Goal: Information Seeking & Learning: Learn about a topic

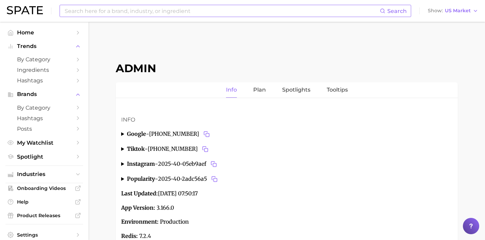
click at [307, 11] on input at bounding box center [222, 11] width 316 height 12
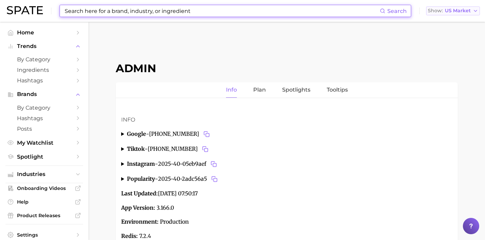
click at [454, 13] on span "US Market" at bounding box center [458, 11] width 26 height 4
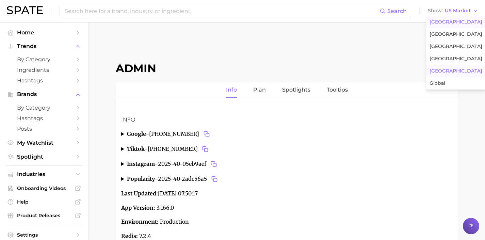
click at [455, 68] on button "[GEOGRAPHIC_DATA]" at bounding box center [456, 71] width 60 height 12
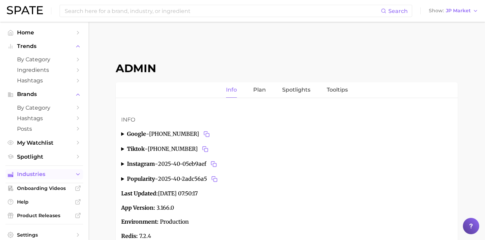
click at [53, 177] on span "Industries" at bounding box center [44, 174] width 54 height 6
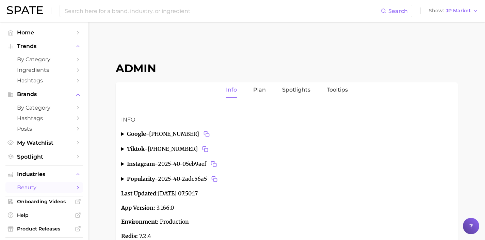
click at [58, 189] on span "beauty" at bounding box center [44, 187] width 54 height 6
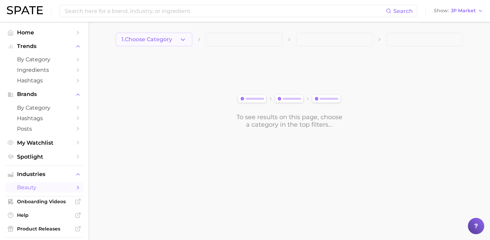
click at [183, 39] on icon "button" at bounding box center [182, 39] width 7 height 7
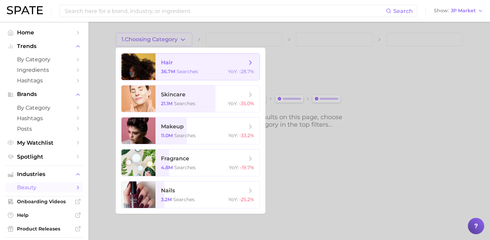
click at [174, 68] on span "36.7m" at bounding box center [168, 71] width 14 height 6
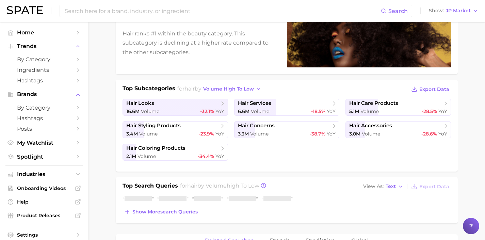
scroll to position [216, 0]
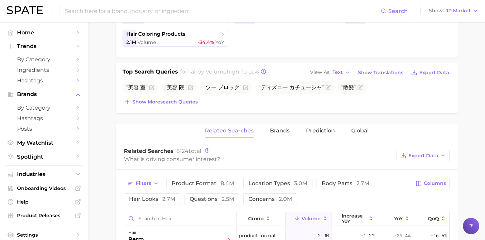
click at [184, 106] on button "Show more search queries" at bounding box center [161, 102] width 77 height 10
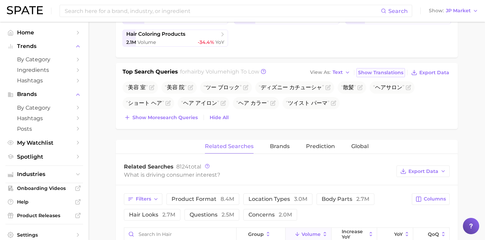
click at [367, 70] on span "Show Translations" at bounding box center [380, 73] width 45 height 6
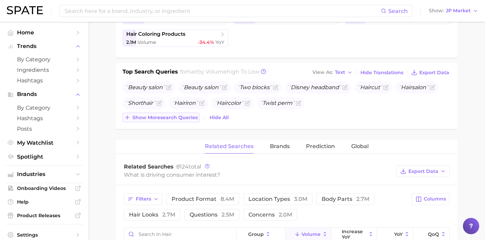
click at [184, 120] on span "Show more search queries" at bounding box center [164, 118] width 65 height 6
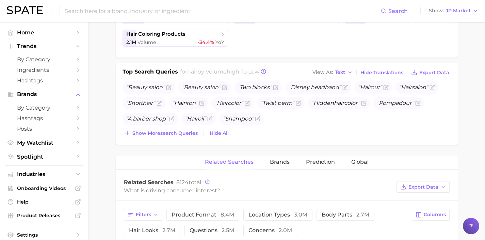
click at [181, 139] on div "Top Search Queries for hair by Volume high to low View As Text Hide Translation…" at bounding box center [287, 104] width 342 height 82
click at [201, 137] on div "Show more search queries Hide All" at bounding box center [287, 133] width 328 height 10
click at [194, 125] on div "Beauty salon Beauty salon Two blocks Disney headband Hair cut Hair salon Short …" at bounding box center [287, 109] width 328 height 57
click at [189, 131] on span "Show more search queries" at bounding box center [164, 133] width 65 height 6
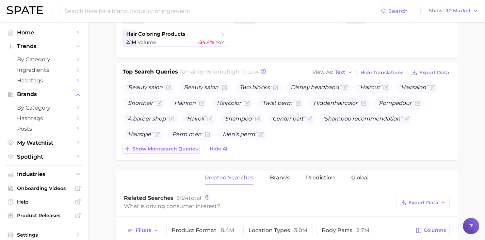
click at [187, 146] on span "Show more search queries" at bounding box center [164, 149] width 65 height 6
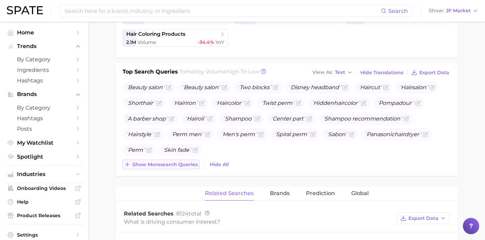
click at [187, 165] on span "Show more search queries" at bounding box center [164, 165] width 65 height 6
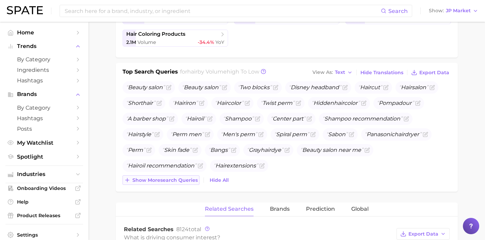
click at [187, 181] on span "Show more search queries" at bounding box center [164, 180] width 65 height 6
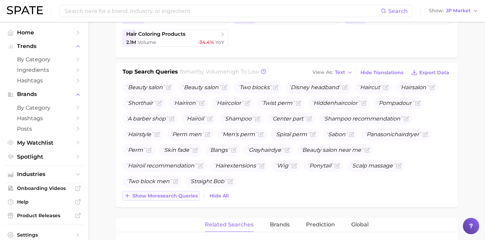
click at [183, 196] on span "Show more search queries" at bounding box center [164, 196] width 65 height 6
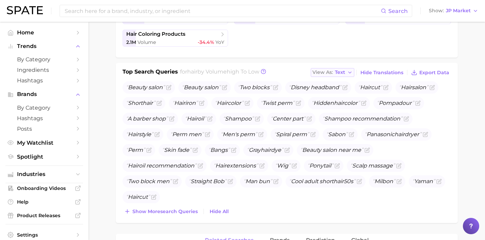
click at [347, 75] on button "View As Text" at bounding box center [333, 72] width 44 height 9
click at [358, 96] on button "Table" at bounding box center [348, 96] width 75 height 12
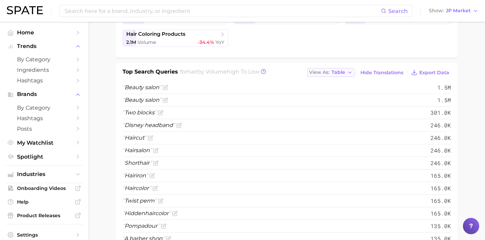
click at [351, 74] on icon "button" at bounding box center [349, 72] width 5 height 5
click at [287, 59] on div "hair volume 36.7m YoY -28.7% cluster sustained decliner Hair ranks #1 within th…" at bounding box center [287, 231] width 342 height 747
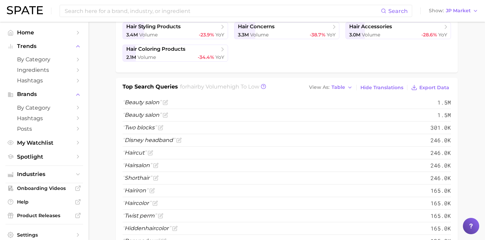
scroll to position [166, 0]
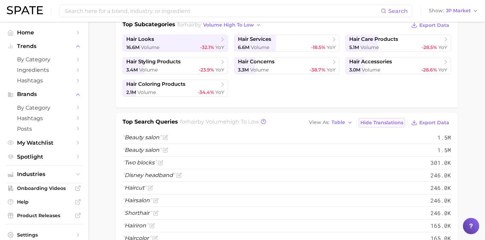
click at [381, 124] on span "Hide Translations" at bounding box center [381, 123] width 43 height 6
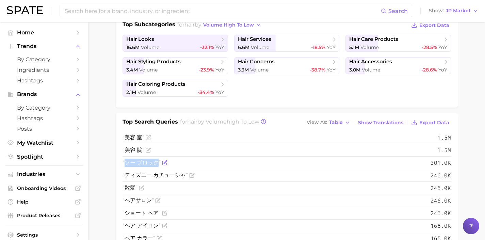
drag, startPoint x: 159, startPoint y: 164, endPoint x: 127, endPoint y: 166, distance: 32.1
click at [127, 166] on span "ツー ブロック" at bounding box center [142, 163] width 38 height 8
copy span "ツー ブロック"
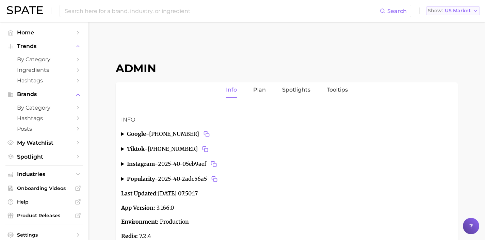
click at [450, 11] on span "US Market" at bounding box center [458, 11] width 26 height 4
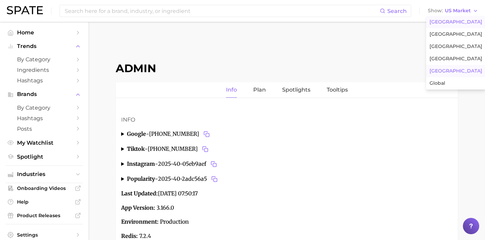
click at [447, 70] on button "[GEOGRAPHIC_DATA]" at bounding box center [456, 71] width 60 height 12
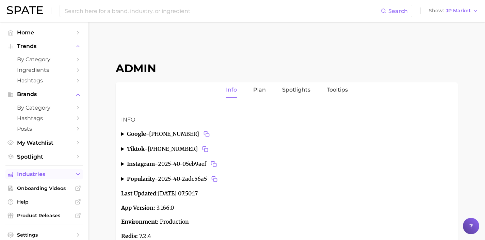
click at [57, 175] on span "Industries" at bounding box center [44, 174] width 54 height 6
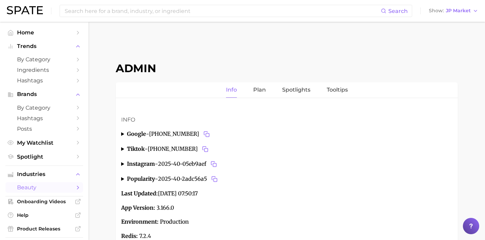
click at [57, 190] on span "beauty" at bounding box center [44, 187] width 54 height 6
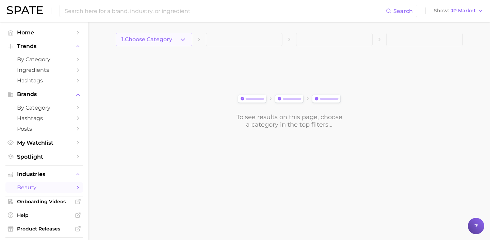
click at [180, 37] on icon "button" at bounding box center [182, 39] width 7 height 7
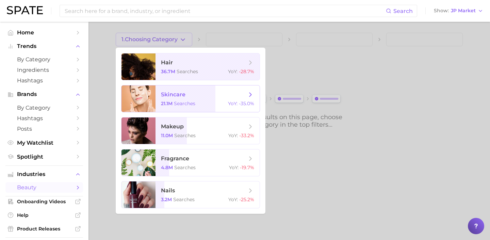
click at [195, 99] on span "skincare 21.1m searches YoY : -35.0%" at bounding box center [208, 98] width 104 height 27
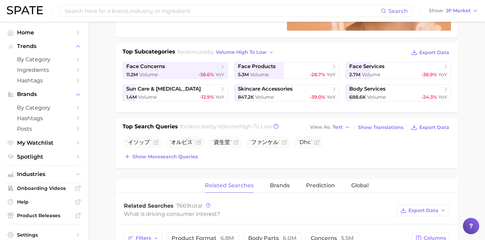
scroll to position [180, 0]
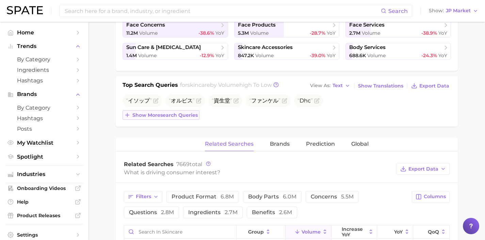
click at [174, 115] on span "Show more search queries" at bounding box center [164, 115] width 65 height 6
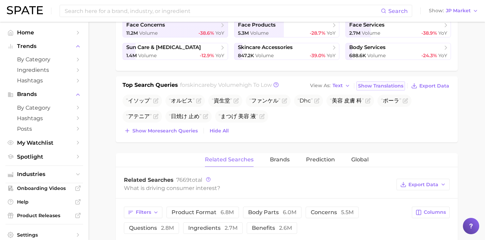
click at [368, 88] on span "Show Translations" at bounding box center [380, 86] width 45 height 6
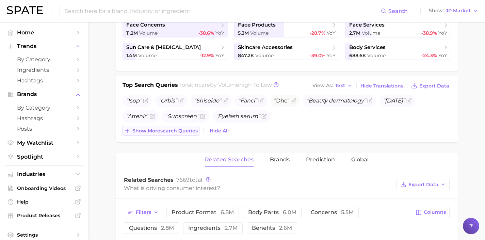
click at [177, 128] on span "Show more search queries" at bounding box center [164, 131] width 65 height 6
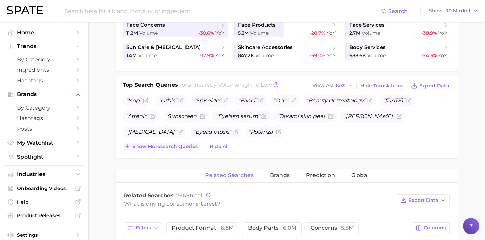
click at [176, 145] on span "Show more search queries" at bounding box center [164, 147] width 65 height 6
click at [178, 149] on button "Show more search queries" at bounding box center [161, 147] width 77 height 10
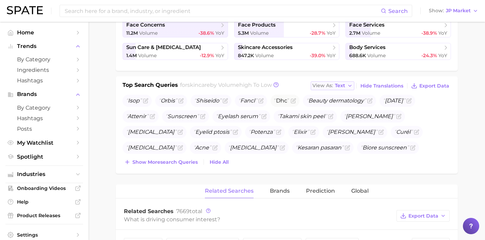
click at [345, 85] on span "Text" at bounding box center [340, 86] width 10 height 4
click at [351, 106] on button "Table" at bounding box center [348, 109] width 75 height 12
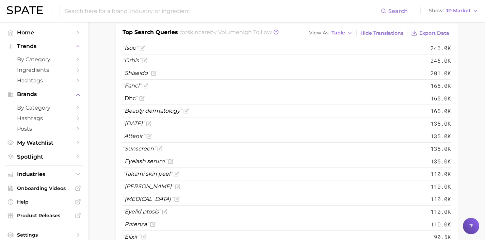
scroll to position [233, 0]
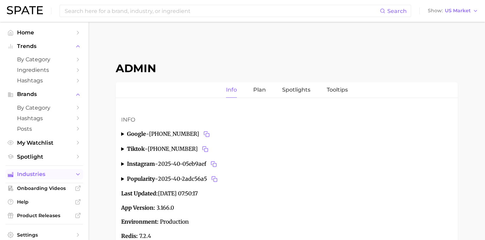
click at [67, 178] on button "Industries" at bounding box center [44, 174] width 78 height 10
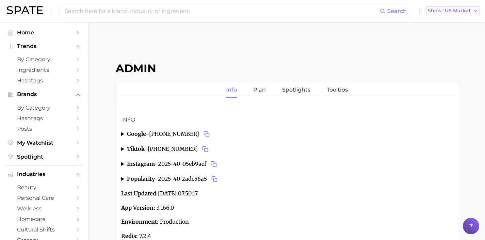
click at [444, 15] on button "Show US Market" at bounding box center [453, 10] width 54 height 9
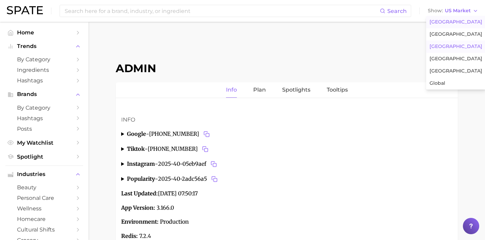
click at [447, 44] on button "[GEOGRAPHIC_DATA]" at bounding box center [456, 47] width 60 height 12
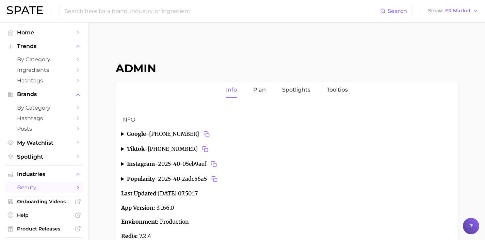
click at [54, 189] on span "beauty" at bounding box center [44, 187] width 54 height 6
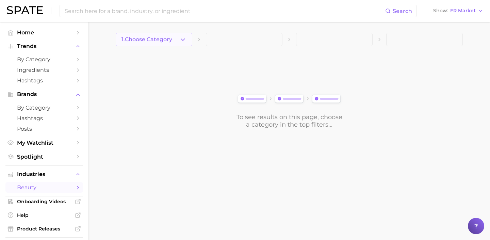
click at [162, 36] on span "1. Choose Category" at bounding box center [147, 39] width 51 height 6
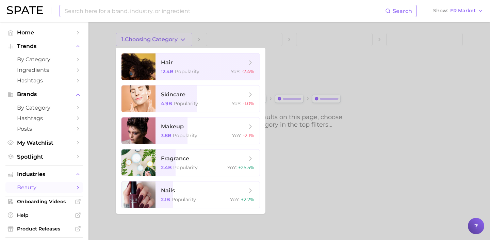
click at [176, 14] on input at bounding box center [224, 11] width 321 height 12
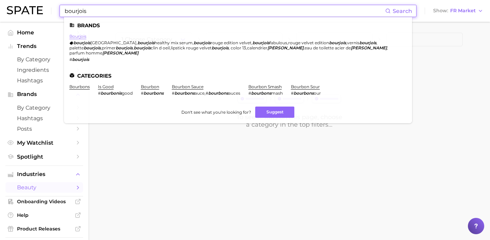
type input "bourjois"
click at [77, 34] on link "bourjois" at bounding box center [77, 36] width 17 height 5
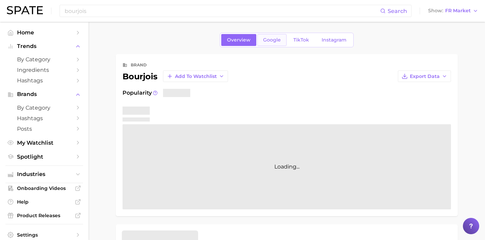
click at [264, 42] on span "Google" at bounding box center [272, 40] width 18 height 6
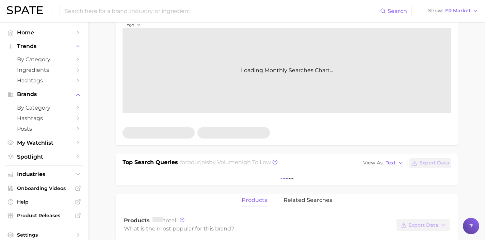
scroll to position [104, 0]
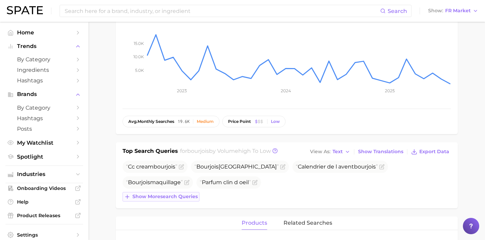
click at [169, 199] on span "Show more search queries" at bounding box center [164, 197] width 65 height 6
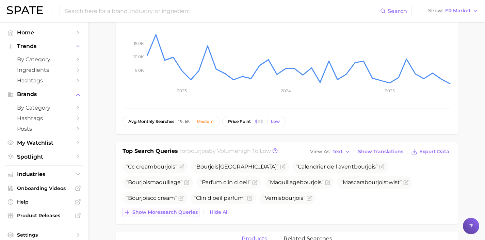
click at [185, 212] on span "Show more search queries" at bounding box center [164, 212] width 65 height 6
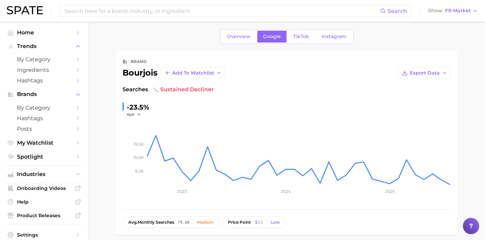
scroll to position [2, 0]
